Goal: Task Accomplishment & Management: Complete application form

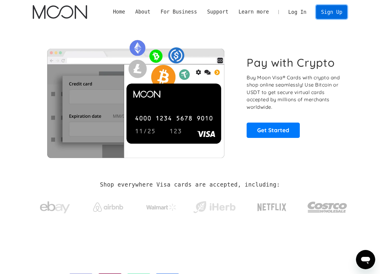
click at [330, 12] on link "Sign Up" at bounding box center [331, 12] width 31 height 14
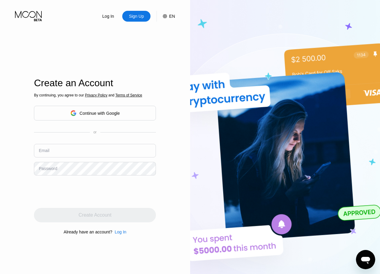
click at [157, 59] on div "Log In Sign Up EN Language English Save Create an Account By continuing, you ag…" at bounding box center [95, 150] width 190 height 301
click at [68, 148] on input "text" at bounding box center [95, 151] width 122 height 14
click at [78, 155] on input "[PERSON_NAME]." at bounding box center [95, 151] width 122 height 14
type input "[PERSON_NAME][EMAIL_ADDRESS][DOMAIN_NAME]"
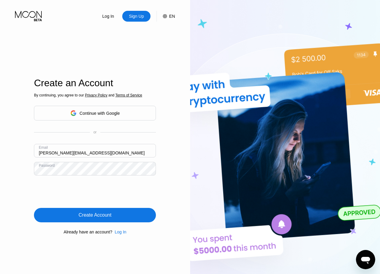
click at [11, 166] on div "Log In Sign Up EN Language English Save Create an Account By continuing, you ag…" at bounding box center [95, 150] width 190 height 301
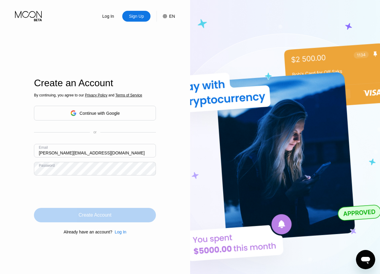
click at [109, 213] on div "Create Account" at bounding box center [95, 215] width 33 height 6
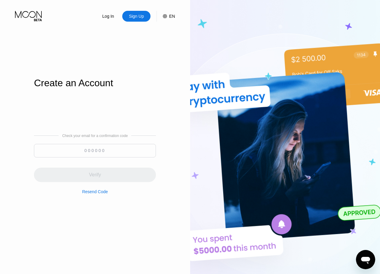
click at [110, 144] on input at bounding box center [95, 151] width 122 height 14
paste input "814743"
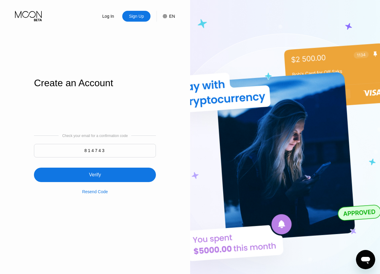
type input "814743"
click at [116, 182] on div "Check your email for a confirmation code 814743 Verify Resend Code" at bounding box center [95, 164] width 122 height 60
click at [114, 175] on div "Verify" at bounding box center [95, 175] width 122 height 14
